Goal: Task Accomplishment & Management: Use online tool/utility

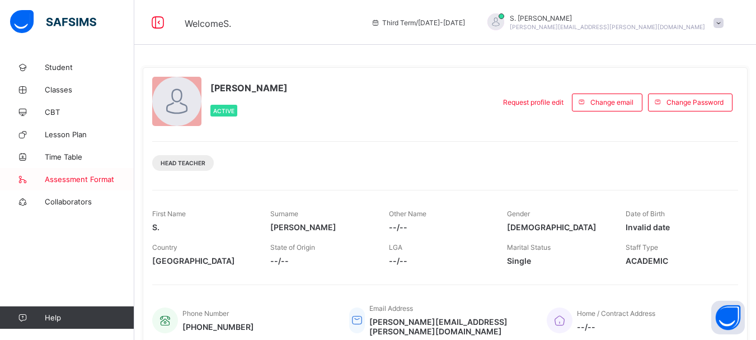
click at [76, 181] on span "Assessment Format" at bounding box center [90, 179] width 90 height 9
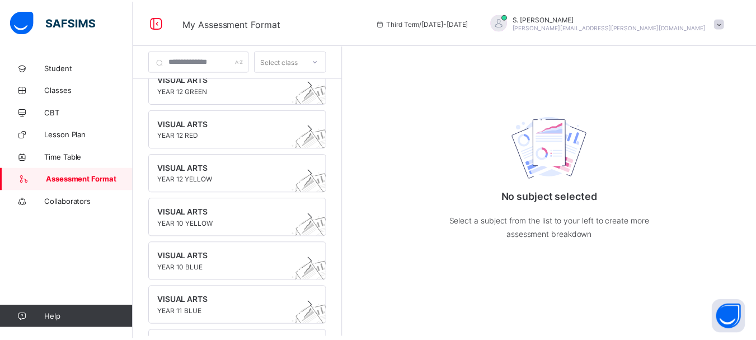
scroll to position [326, 0]
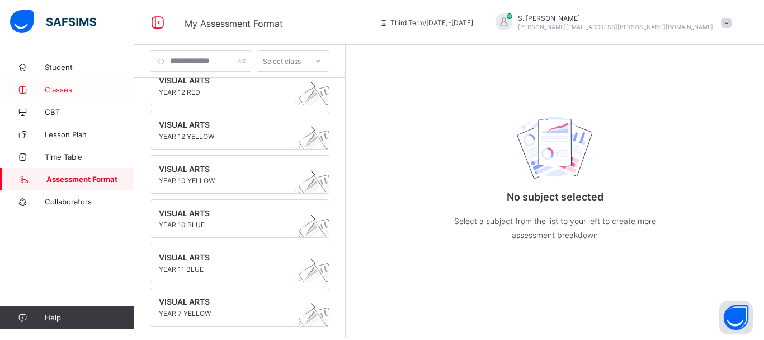
click at [59, 91] on span "Classes" at bounding box center [90, 89] width 90 height 9
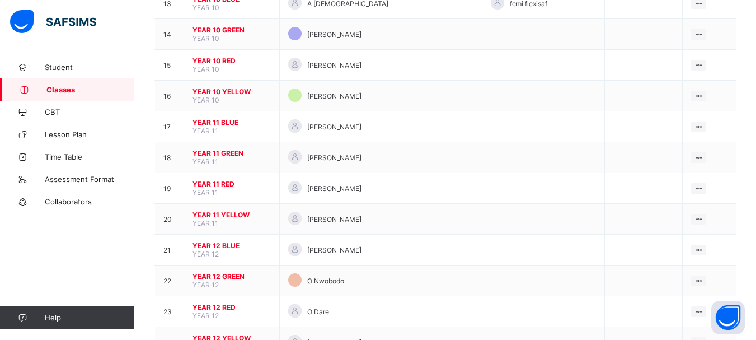
scroll to position [513, 0]
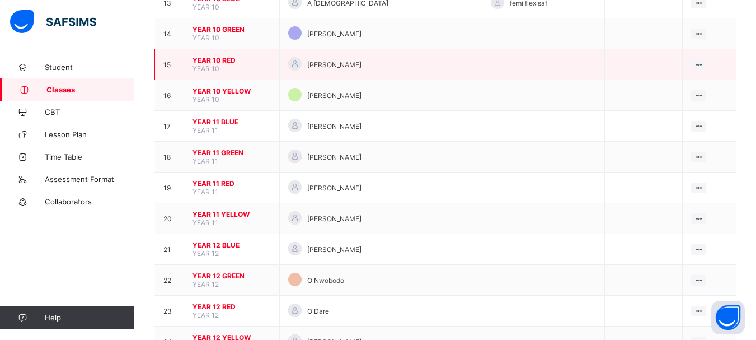
click at [227, 57] on span "YEAR 10 RED" at bounding box center [232, 60] width 78 height 8
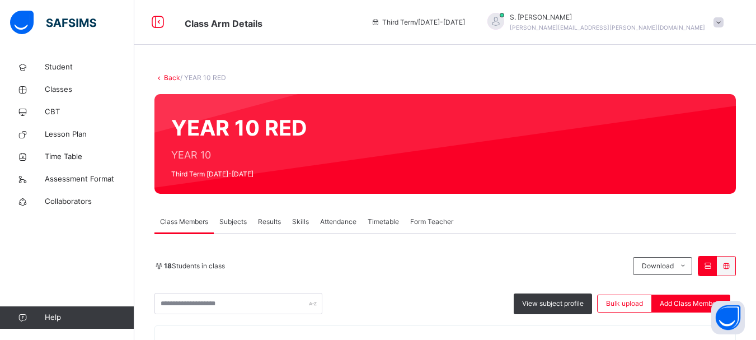
click at [235, 221] on span "Subjects" at bounding box center [232, 222] width 27 height 10
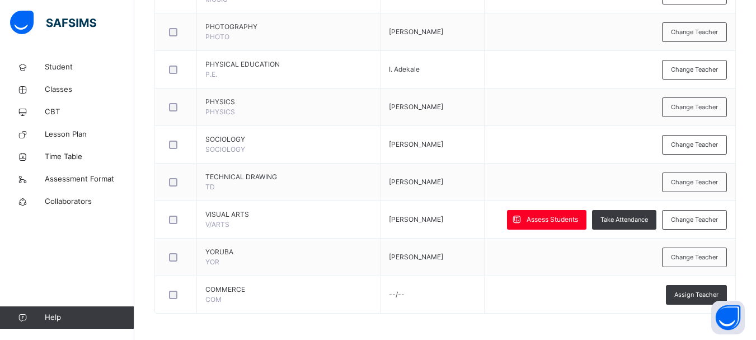
scroll to position [1396, 0]
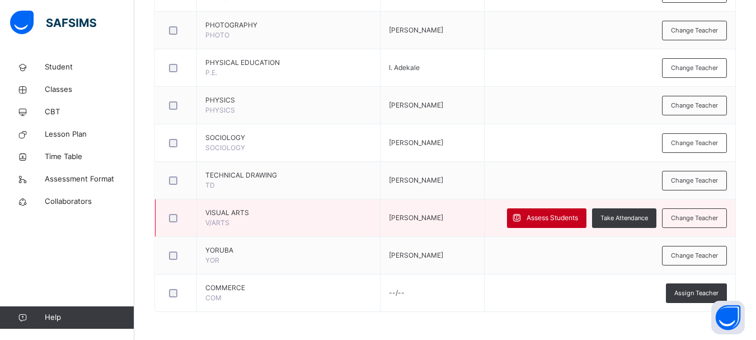
click at [559, 219] on span "Assess Students" at bounding box center [552, 218] width 51 height 10
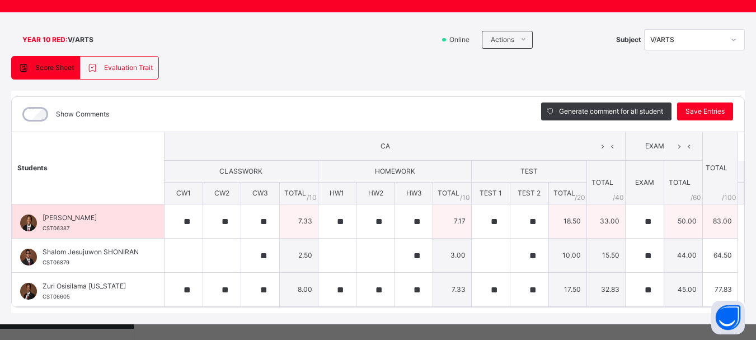
scroll to position [65, 0]
